Goal: Navigation & Orientation: Find specific page/section

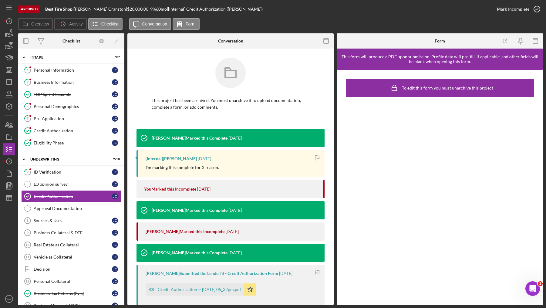
scroll to position [67, 0]
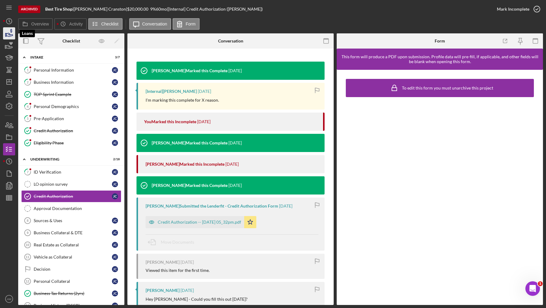
click at [10, 32] on icon "button" at bounding box center [9, 33] width 15 height 15
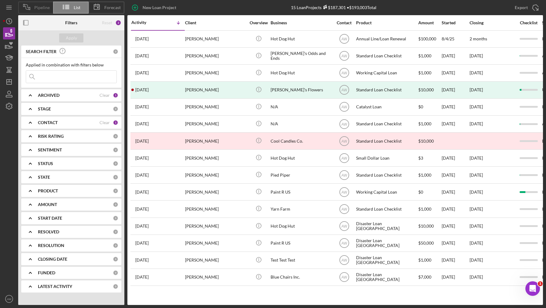
click at [34, 6] on icon at bounding box center [26, 6] width 15 height 15
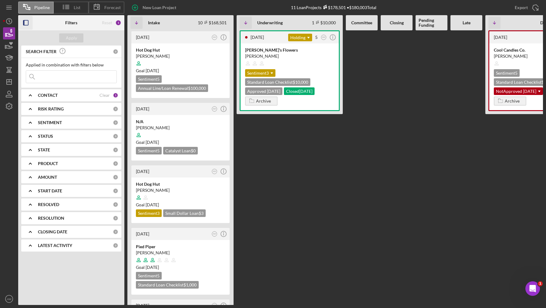
click at [28, 23] on icon "button" at bounding box center [26, 23] width 14 height 14
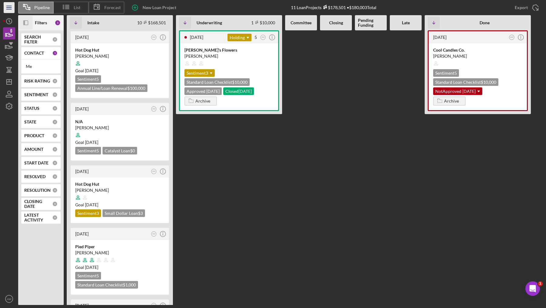
click at [7, 10] on icon "Icon/Menu" at bounding box center [9, 8] width 14 height 14
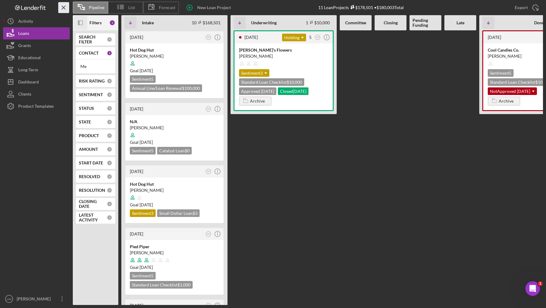
click at [63, 8] on line "button" at bounding box center [63, 7] width 3 height 3
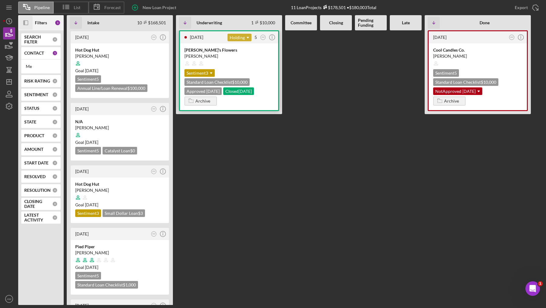
click at [237, 39] on div "Holding Icon/Dropdown Arrow" at bounding box center [240, 38] width 24 height 8
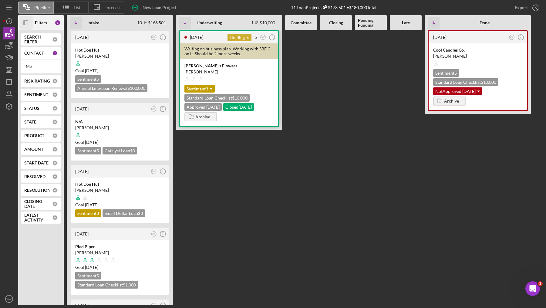
click at [240, 37] on div "Holding Icon/Dropdown Arrow" at bounding box center [240, 38] width 24 height 8
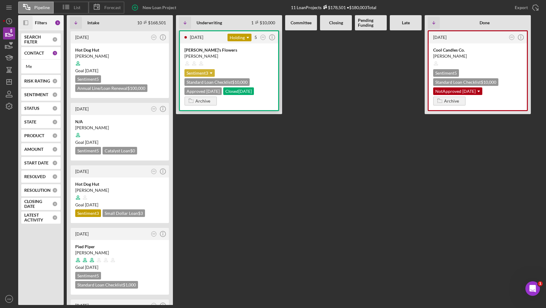
click at [199, 70] on div "Sentiment 3 Icon/Dropdown Arrow" at bounding box center [199, 73] width 30 height 8
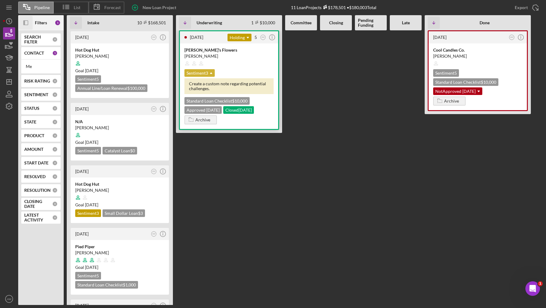
click at [209, 69] on icon "Icon/Dropdown Arrow" at bounding box center [211, 73] width 12 height 12
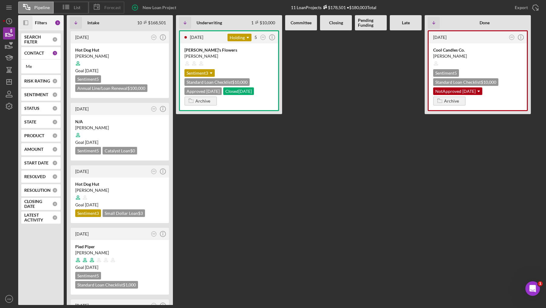
click at [120, 7] on span "Forecast" at bounding box center [112, 7] width 16 height 5
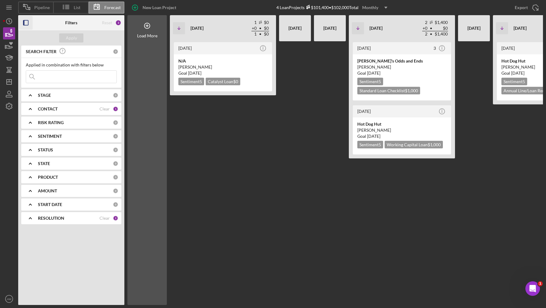
click at [30, 25] on icon "button" at bounding box center [26, 23] width 14 height 14
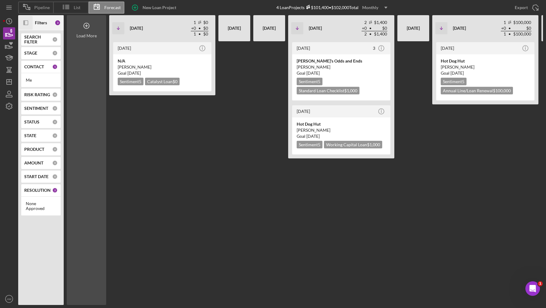
click at [85, 30] on icon at bounding box center [86, 25] width 15 height 15
